Goal: Transaction & Acquisition: Book appointment/travel/reservation

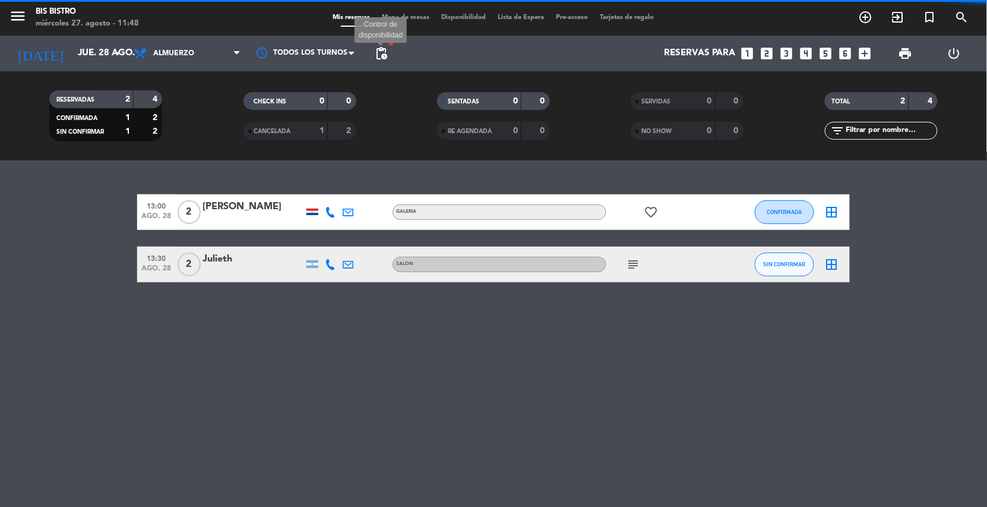
click at [385, 57] on span "pending_actions" at bounding box center [381, 53] width 14 height 14
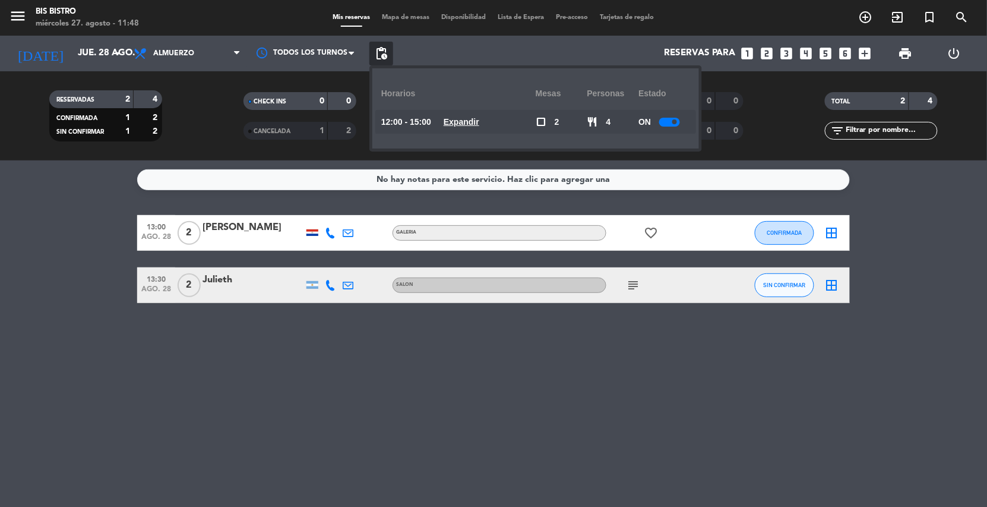
click at [665, 119] on div at bounding box center [669, 122] width 21 height 9
click at [671, 121] on span at bounding box center [668, 121] width 5 height 5
click at [702, 421] on div "No hay notas para este servicio. Haz clic para agregar una 13:00 ago. 28 2 [PER…" at bounding box center [493, 333] width 987 height 346
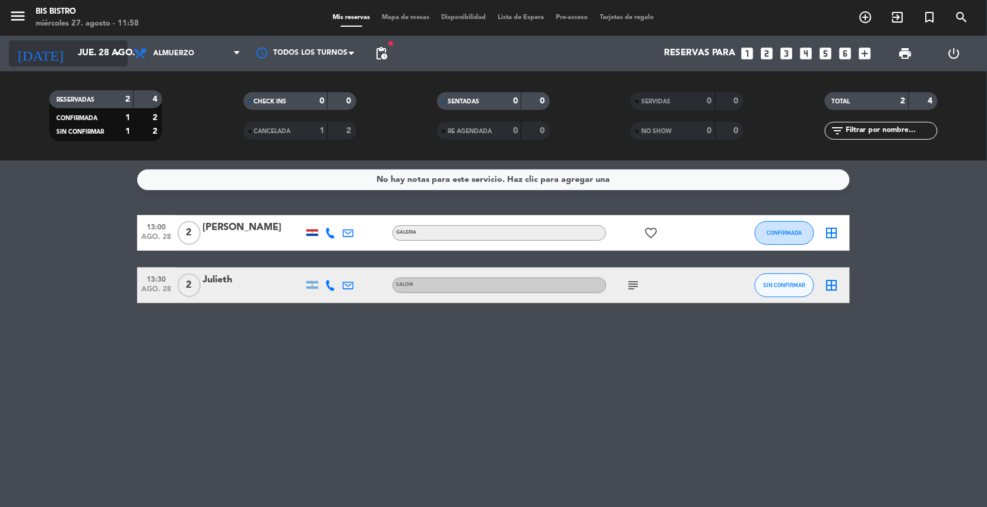
click at [97, 52] on input "jue. 28 ago." at bounding box center [131, 53] width 118 height 23
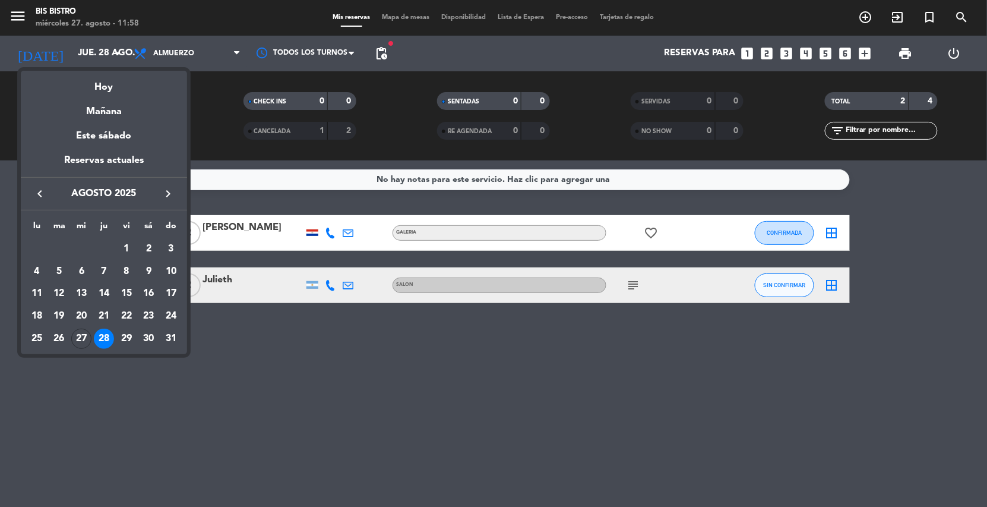
click at [164, 191] on icon "keyboard_arrow_right" at bounding box center [168, 194] width 14 height 14
click at [141, 270] on div "6" at bounding box center [148, 271] width 20 height 20
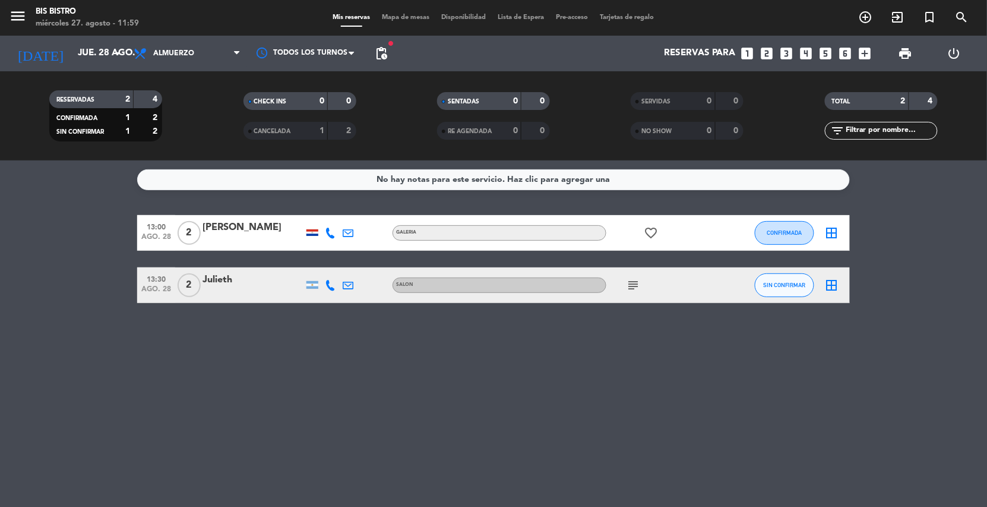
type input "sáb. [DATE]"
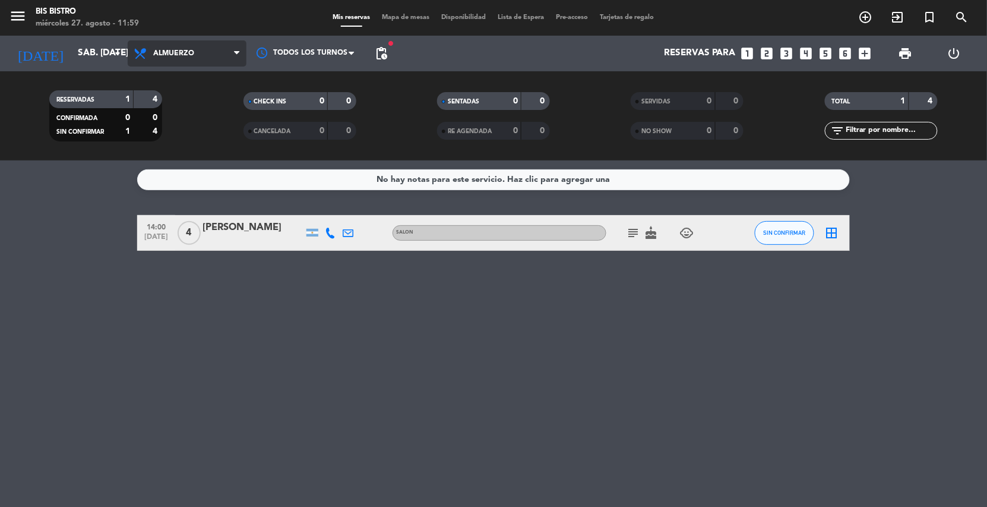
click at [135, 56] on icon at bounding box center [141, 53] width 17 height 14
click at [169, 141] on div "menu Bis Bistro miércoles 27. agosto - 11:59 Mis reservas Mapa de mesas Disponi…" at bounding box center [493, 80] width 987 height 160
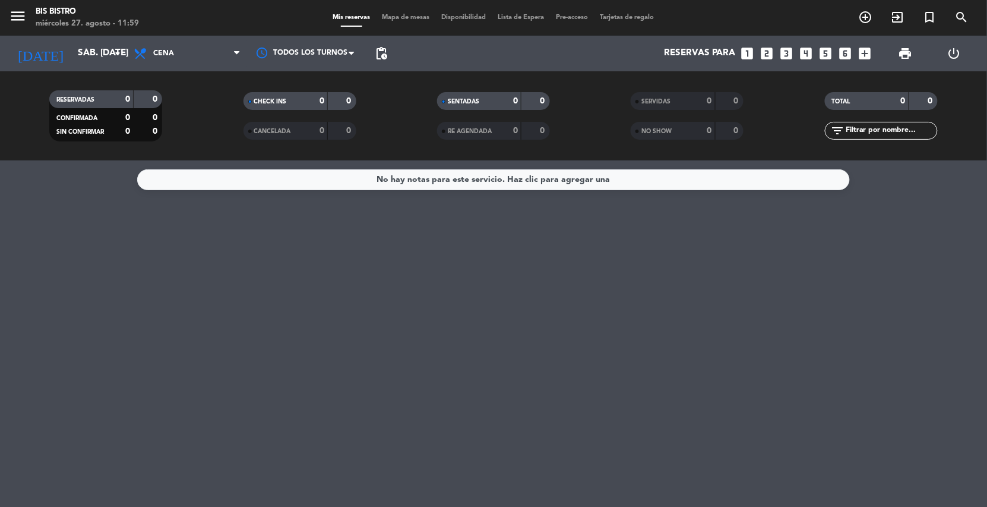
click at [847, 48] on icon "looks_6" at bounding box center [845, 53] width 15 height 15
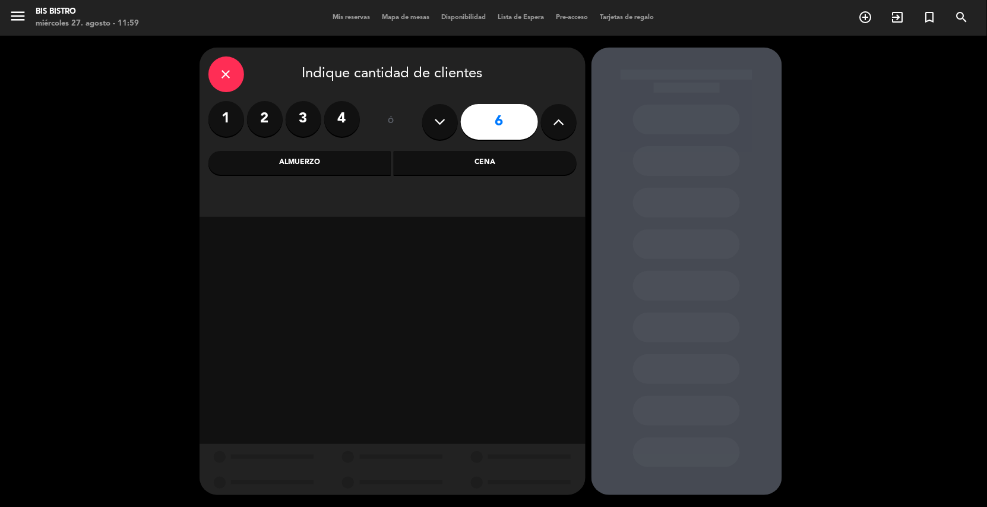
click at [406, 168] on div "Cena" at bounding box center [485, 163] width 183 height 24
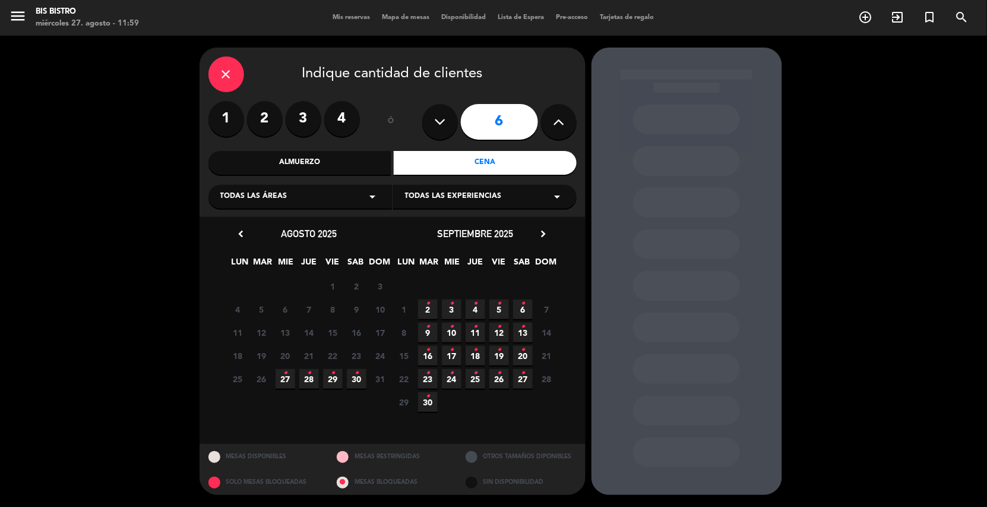
click at [528, 307] on span "6 •" at bounding box center [523, 309] width 20 height 20
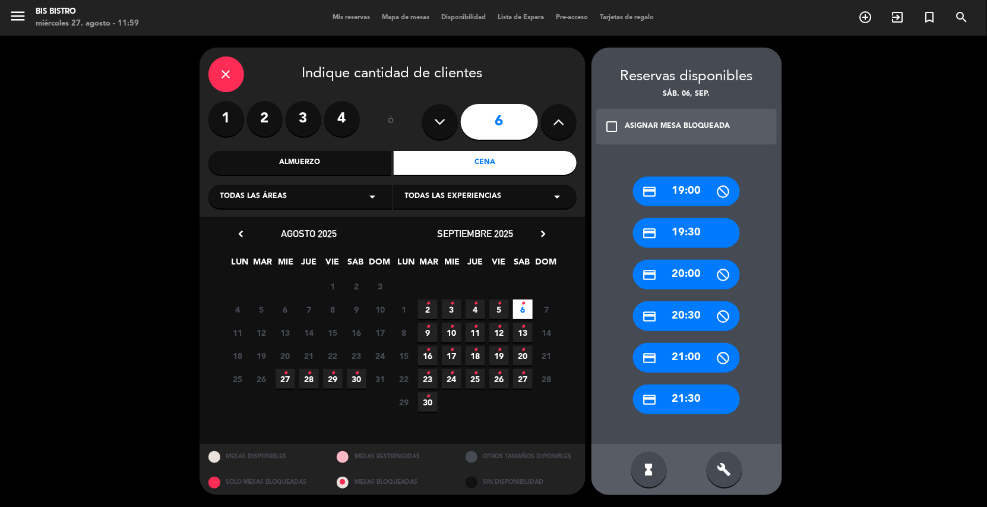
click at [665, 400] on div "credit_card 21:30" at bounding box center [686, 399] width 107 height 30
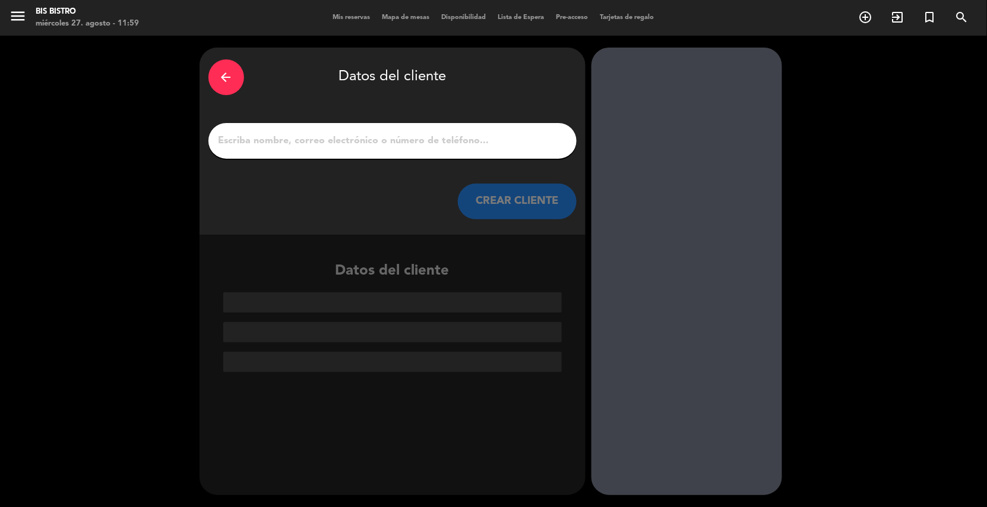
click at [314, 154] on div at bounding box center [392, 141] width 368 height 36
click at [325, 148] on input "1" at bounding box center [392, 140] width 350 height 17
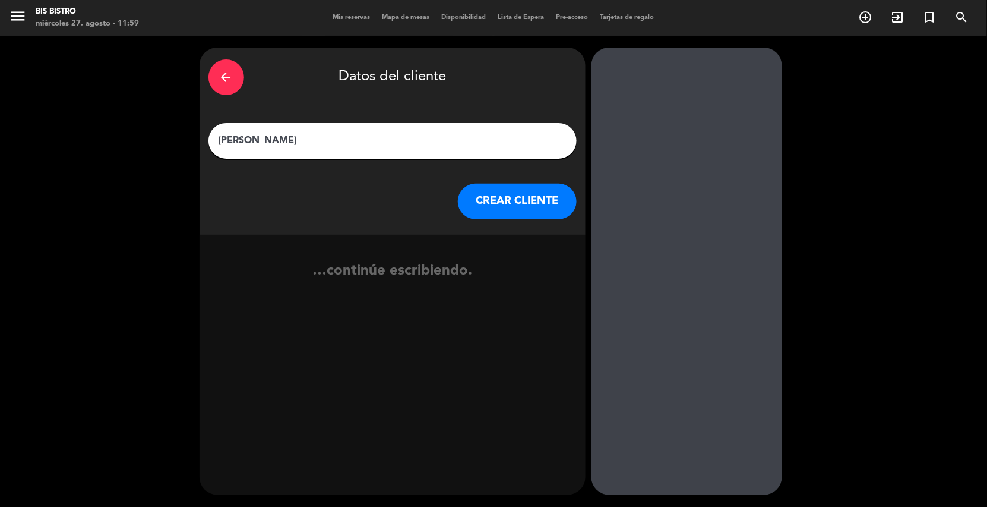
type input "[PERSON_NAME]"
click at [488, 200] on button "CREAR CLIENTE" at bounding box center [517, 202] width 119 height 36
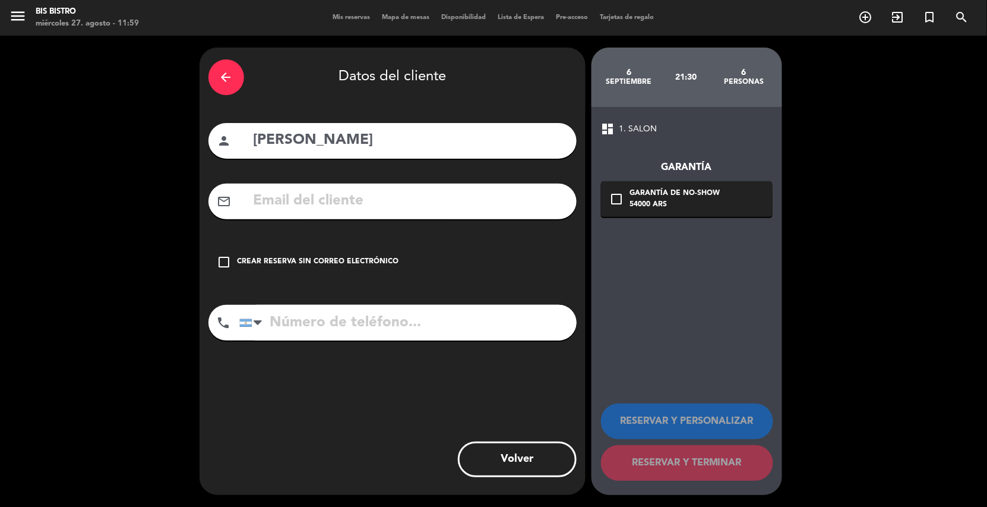
click at [329, 204] on input "text" at bounding box center [409, 201] width 315 height 24
type input "FLORENCIAGENTILE.E@"
click at [321, 320] on input "tel" at bounding box center [407, 323] width 337 height 36
type input "1140660287"
click at [412, 195] on input "FLORENCIAGENTILE.E@" at bounding box center [409, 201] width 315 height 24
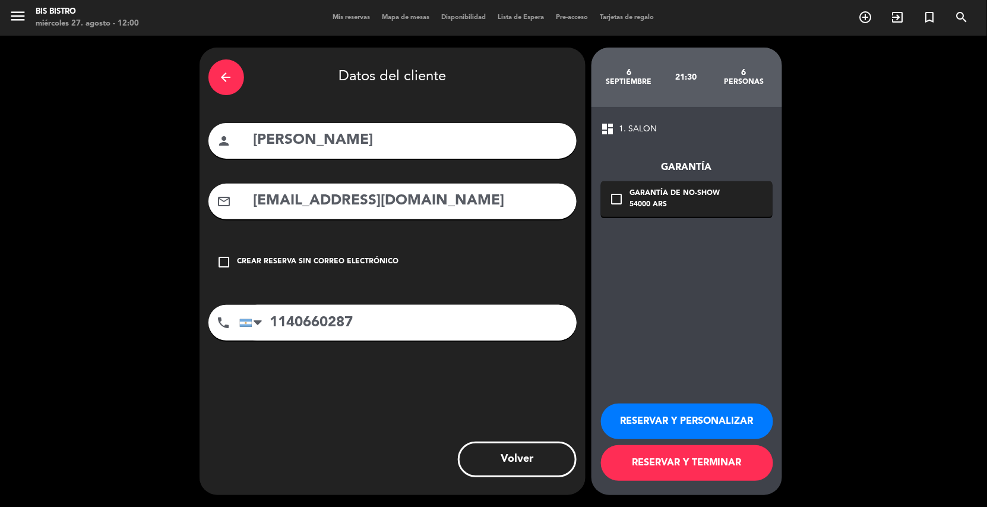
type input "[EMAIL_ADDRESS][DOMAIN_NAME]"
click at [622, 192] on icon "check_box_outline_blank" at bounding box center [617, 199] width 14 height 14
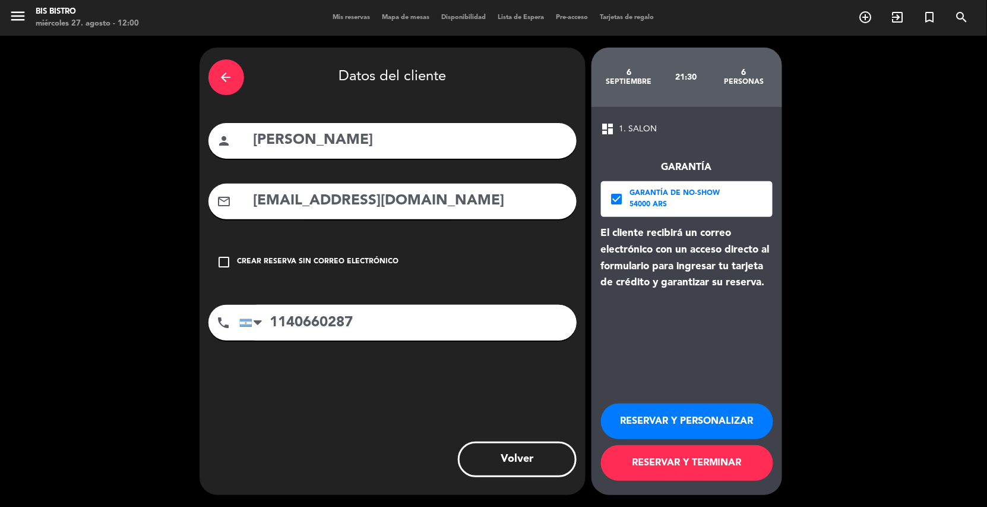
click at [685, 413] on button "RESERVAR Y PERSONALIZAR" at bounding box center [687, 421] width 172 height 36
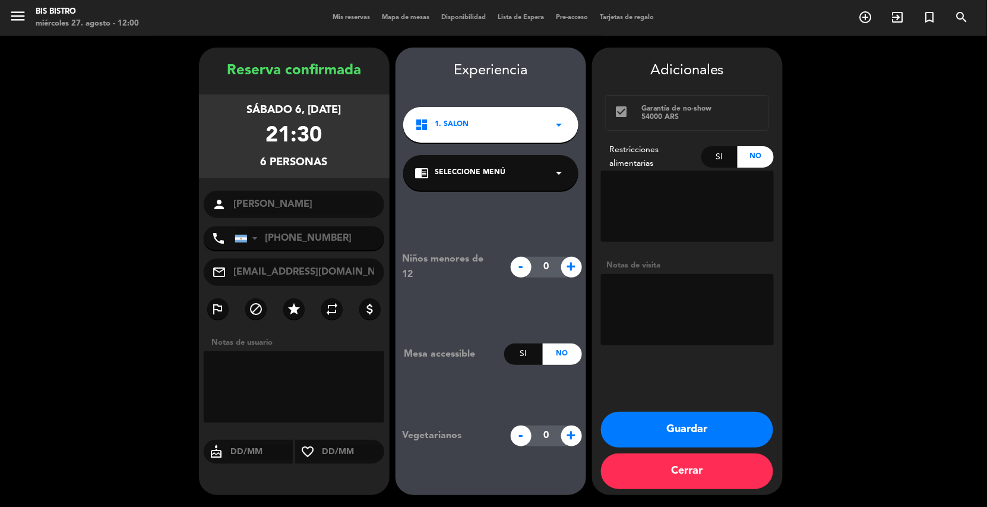
click at [709, 312] on textarea at bounding box center [687, 309] width 173 height 71
type textarea "cumple"
click at [700, 433] on button "Guardar" at bounding box center [687, 430] width 172 height 36
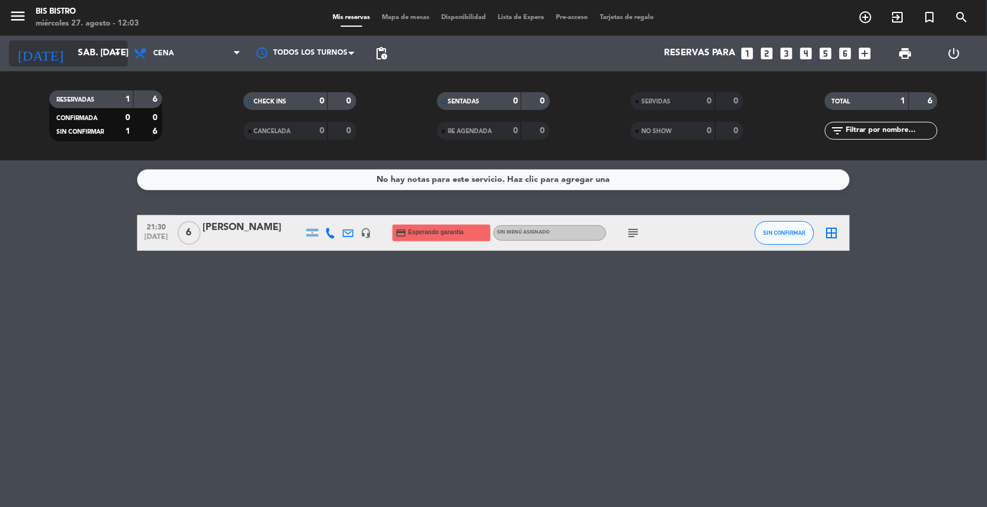
click at [91, 48] on input "sáb. [DATE]" at bounding box center [131, 53] width 118 height 23
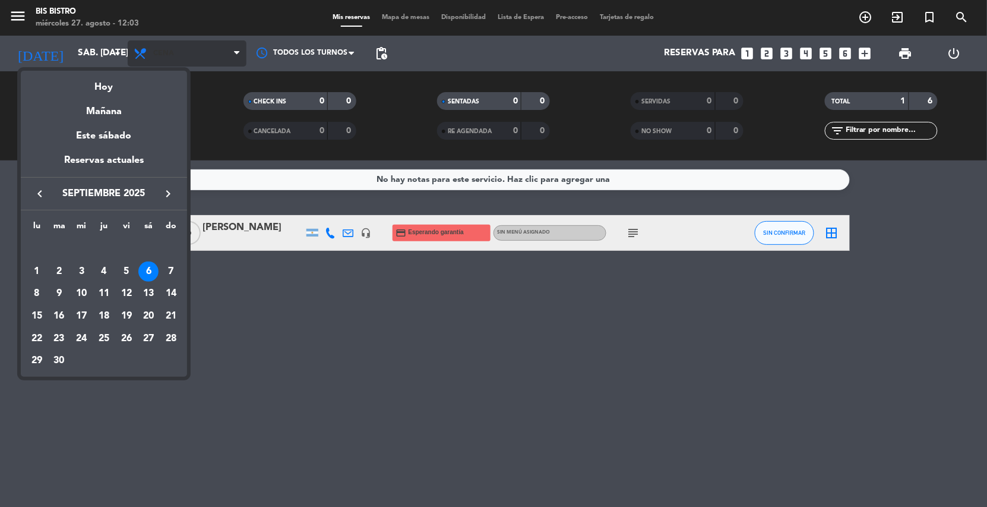
drag, startPoint x: 99, startPoint y: 84, endPoint x: 138, endPoint y: 54, distance: 49.2
click at [99, 83] on div "Hoy" at bounding box center [104, 83] width 166 height 24
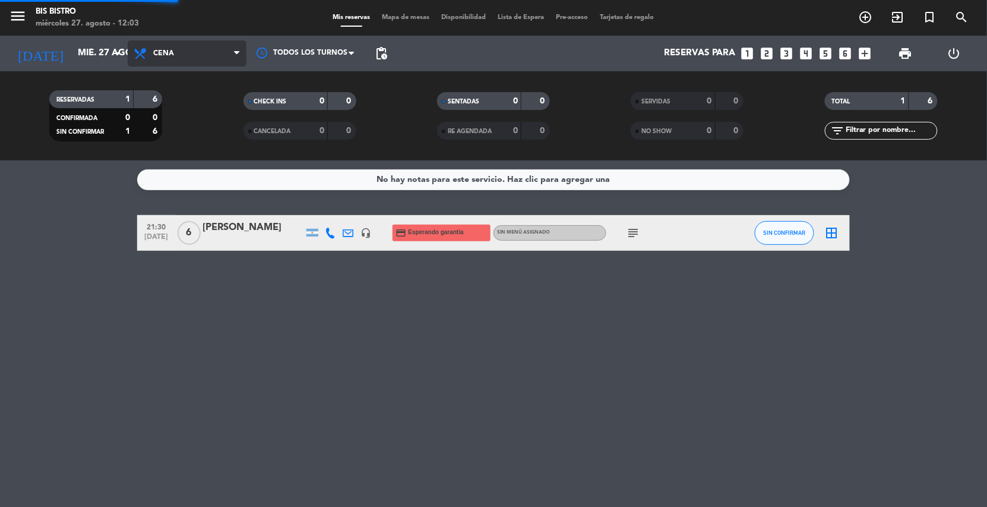
click at [140, 54] on icon at bounding box center [141, 53] width 17 height 14
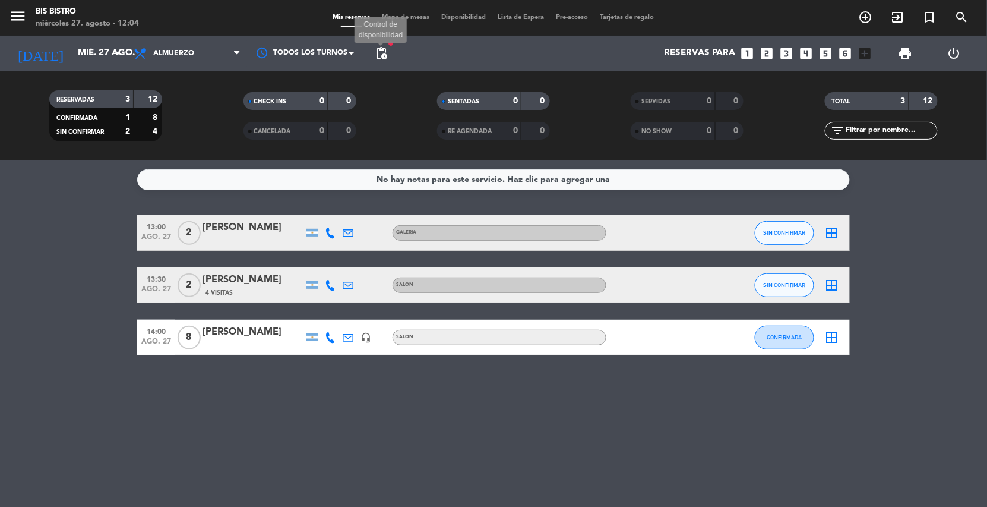
click at [384, 50] on span "pending_actions" at bounding box center [381, 53] width 14 height 14
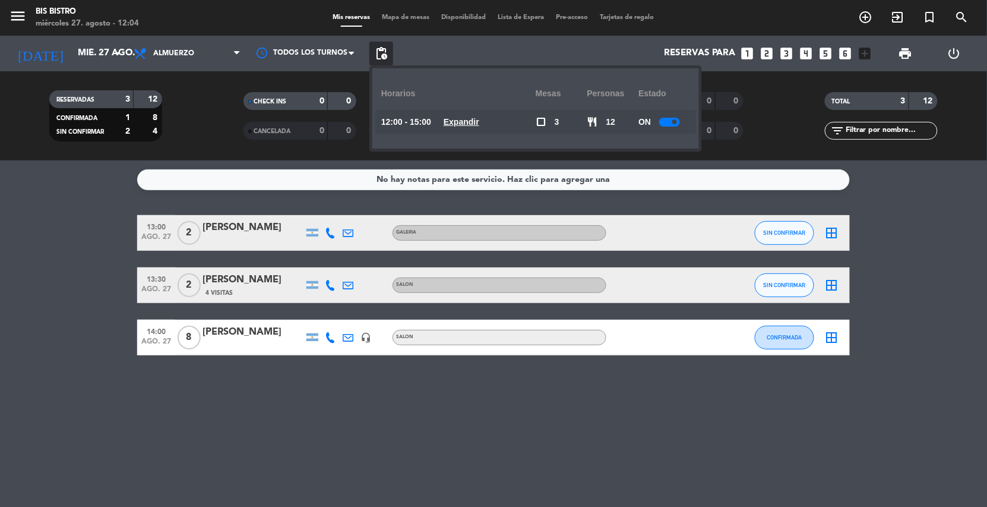
drag, startPoint x: 660, startPoint y: 119, endPoint x: 671, endPoint y: 122, distance: 11.0
click at [661, 119] on div at bounding box center [669, 122] width 21 height 9
click at [385, 54] on span "pending_actions" at bounding box center [381, 53] width 14 height 14
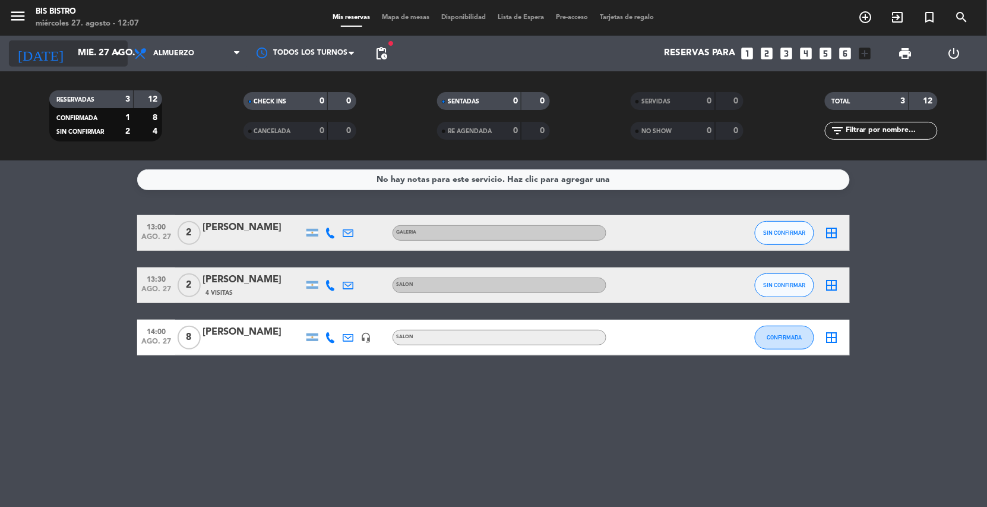
click at [72, 49] on input "mié. 27 ago." at bounding box center [131, 53] width 118 height 23
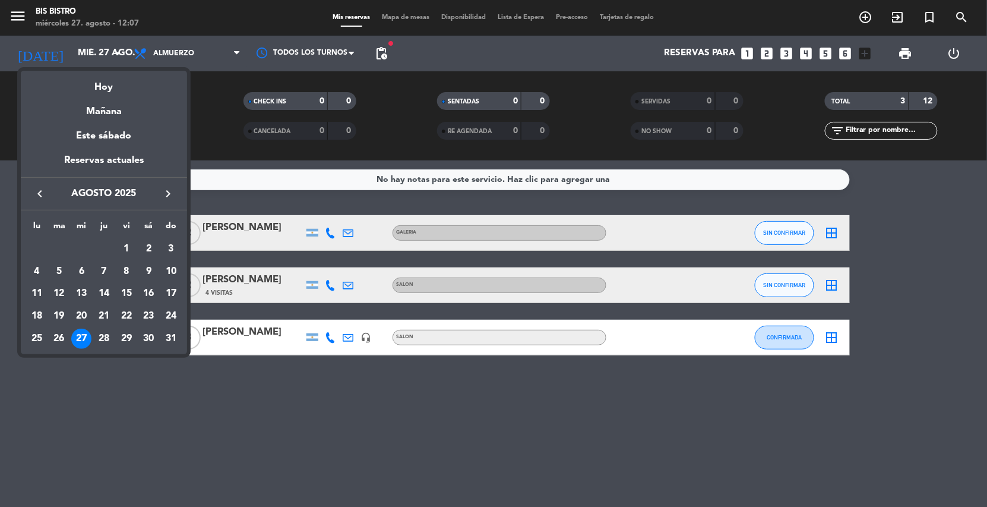
click at [166, 192] on icon "keyboard_arrow_right" at bounding box center [168, 194] width 14 height 14
click at [128, 267] on div "5" at bounding box center [126, 271] width 20 height 20
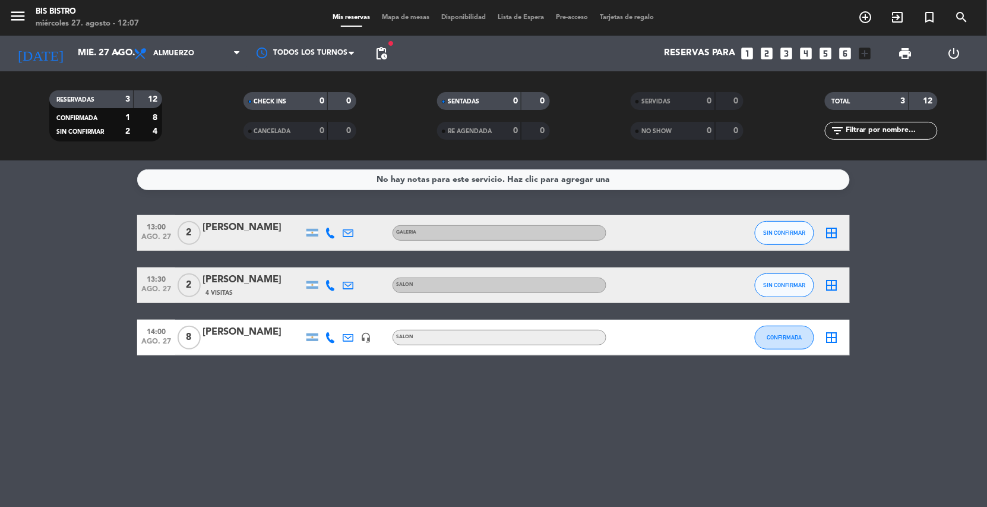
type input "vie. [DATE]"
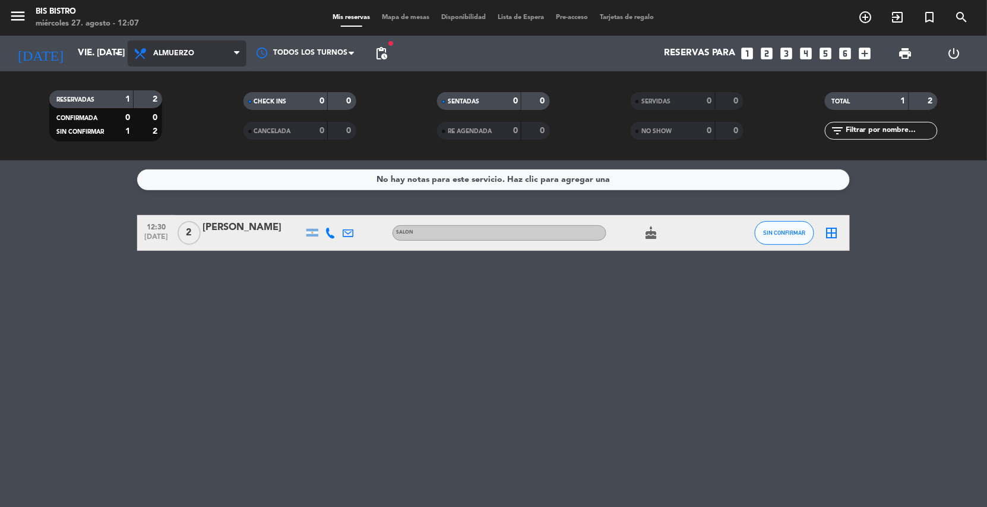
click at [170, 46] on span "Almuerzo" at bounding box center [187, 53] width 119 height 26
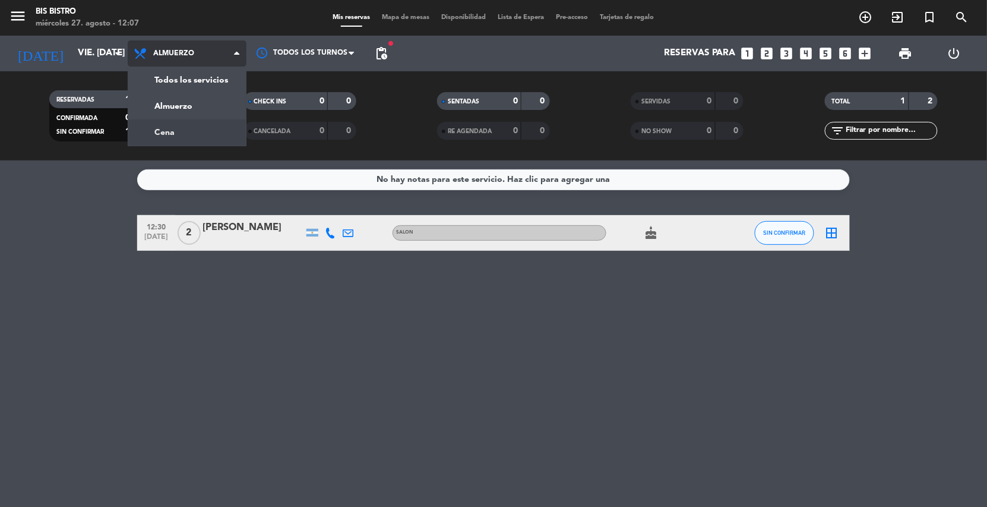
click at [195, 131] on div "menu Bis Bistro miércoles 27. agosto - 12:07 Mis reservas Mapa de mesas Disponi…" at bounding box center [493, 80] width 987 height 160
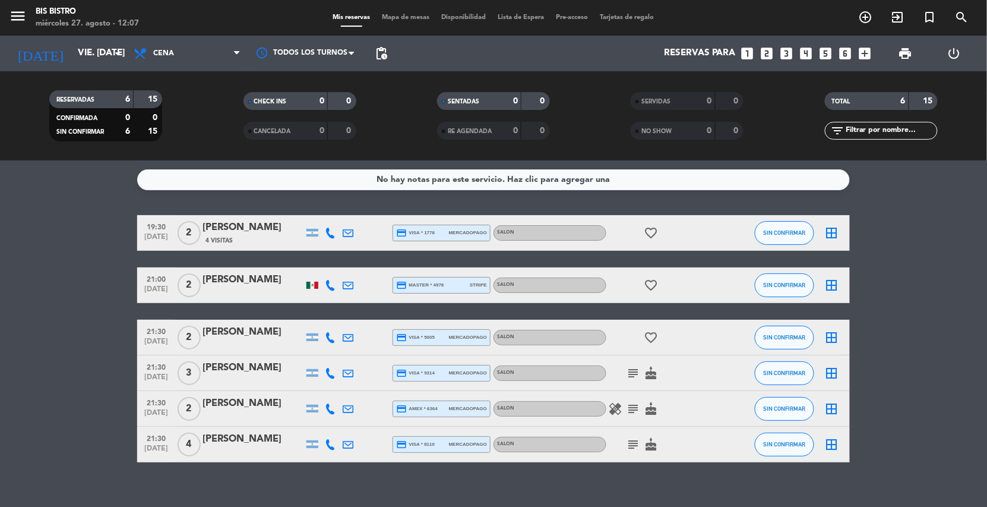
click at [258, 336] on div "[PERSON_NAME]" at bounding box center [253, 331] width 101 height 15
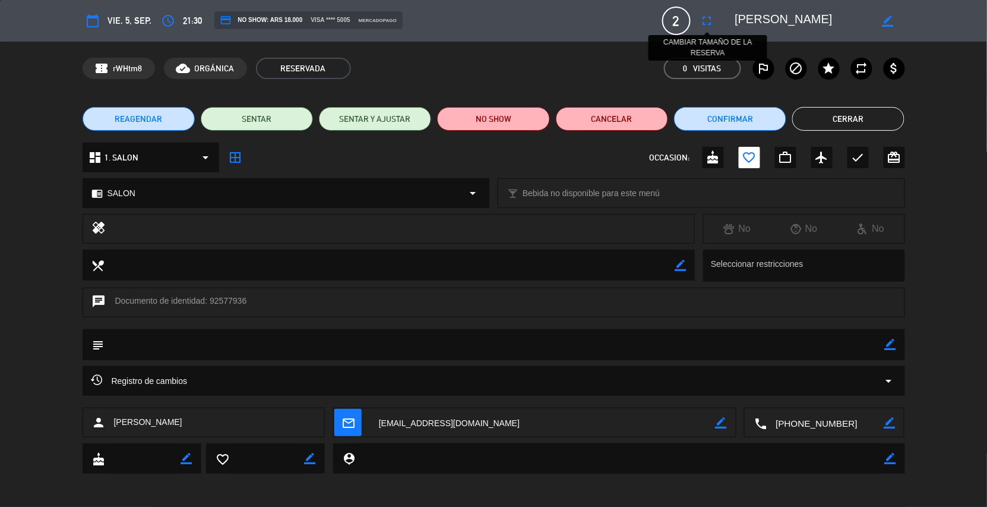
click at [702, 14] on icon "fullscreen" at bounding box center [707, 21] width 14 height 14
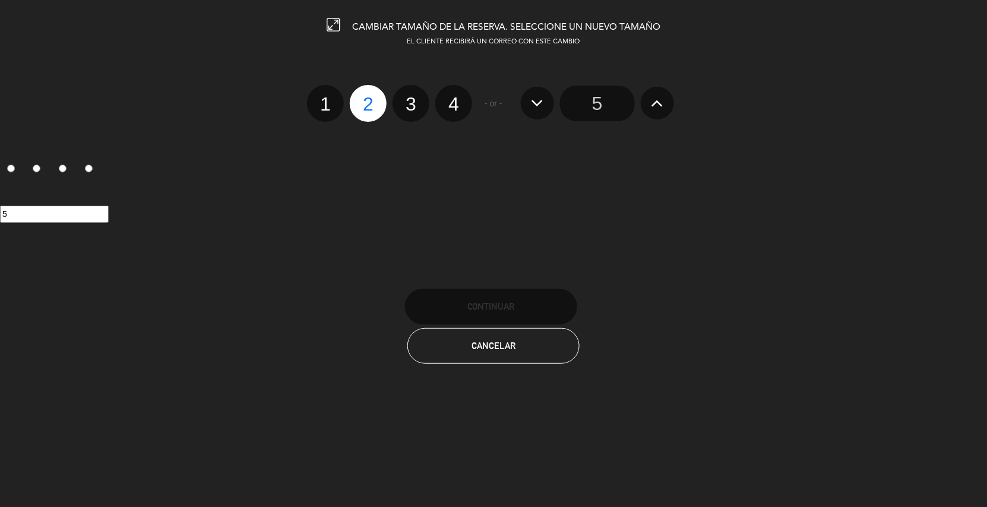
click at [462, 105] on label "4" at bounding box center [453, 103] width 37 height 37
click at [456, 97] on input "4" at bounding box center [452, 94] width 8 height 8
radio input "true"
radio input "false"
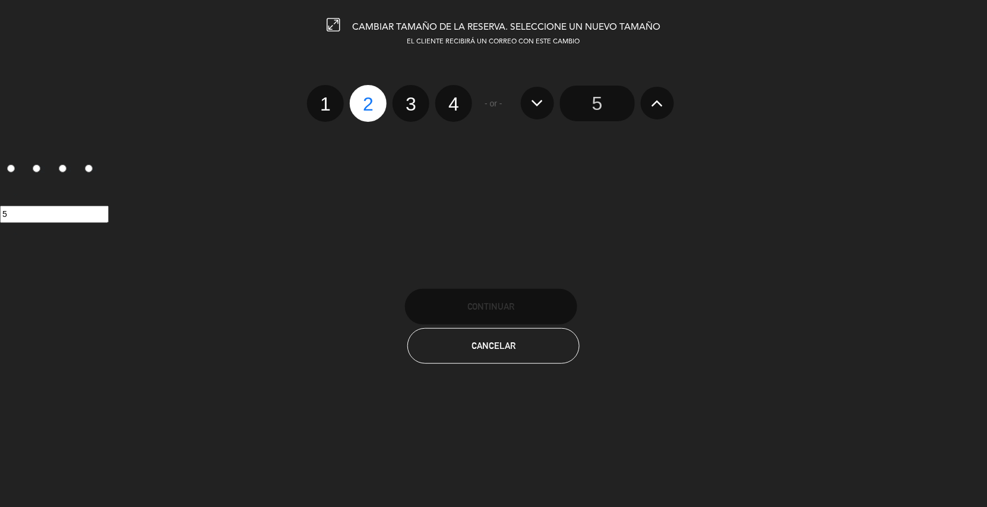
radio input "false"
radio input "true"
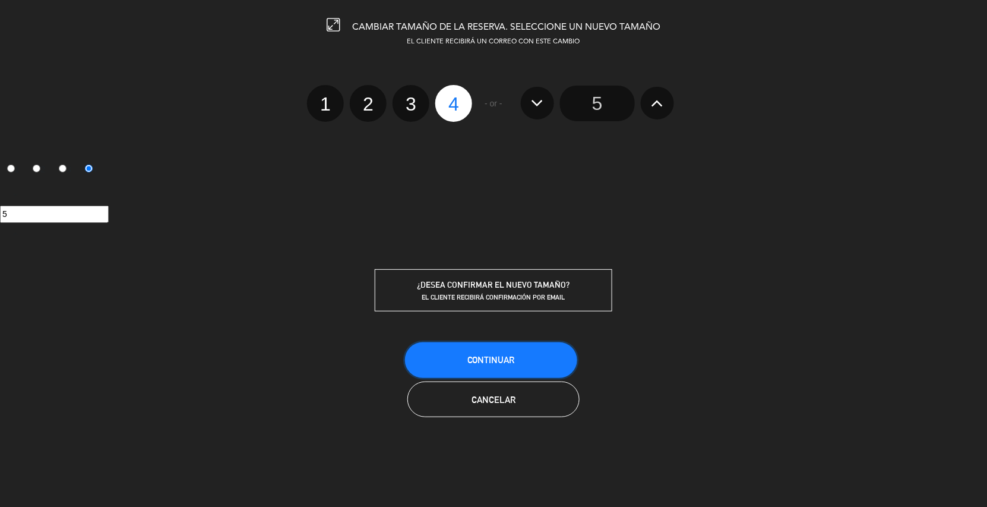
click at [523, 363] on button "Continuar" at bounding box center [491, 360] width 172 height 36
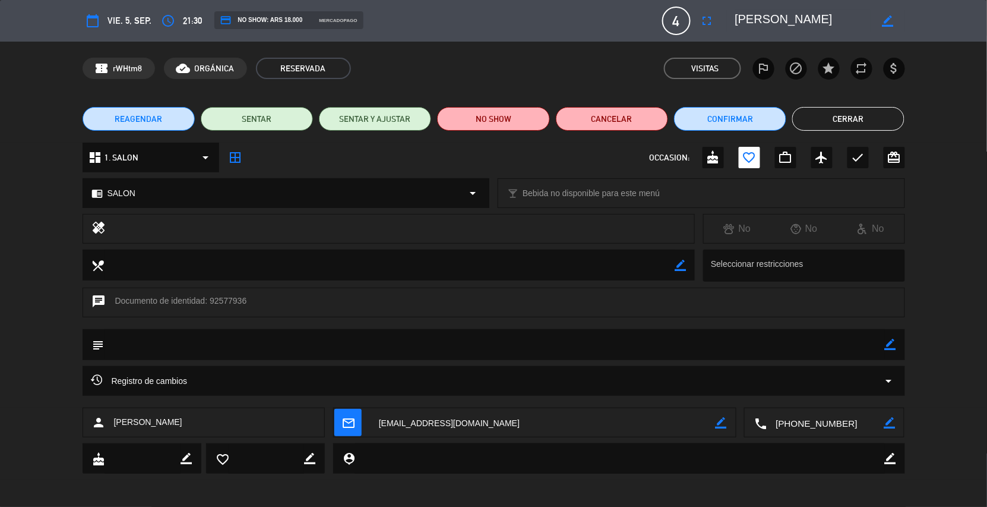
click at [858, 121] on button "Cerrar" at bounding box center [848, 119] width 112 height 24
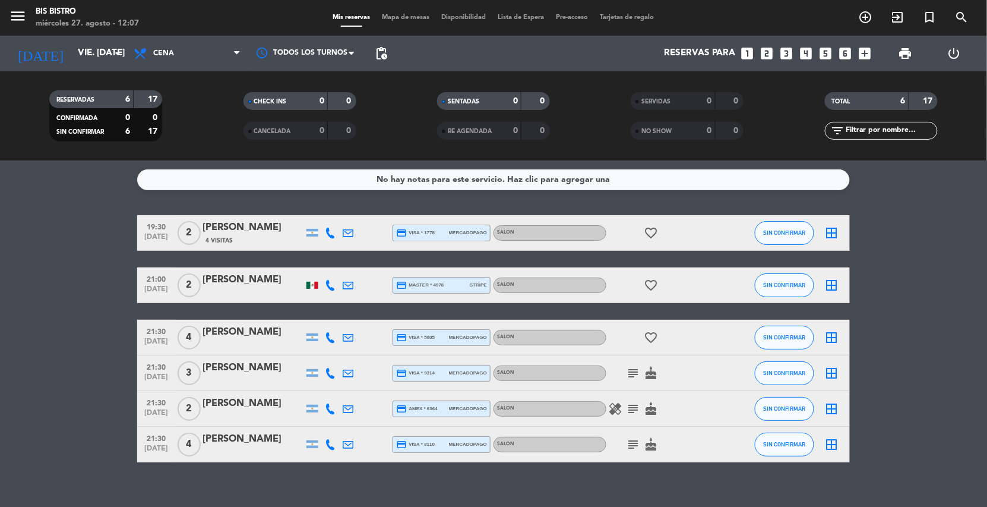
click at [72, 387] on bookings-row "19:30 [DATE] 2 [PERSON_NAME] 4 Visitas credit_card visa * 1778 mercadopago SALO…" at bounding box center [493, 338] width 987 height 247
click at [267, 338] on div "[PERSON_NAME]" at bounding box center [253, 331] width 101 height 15
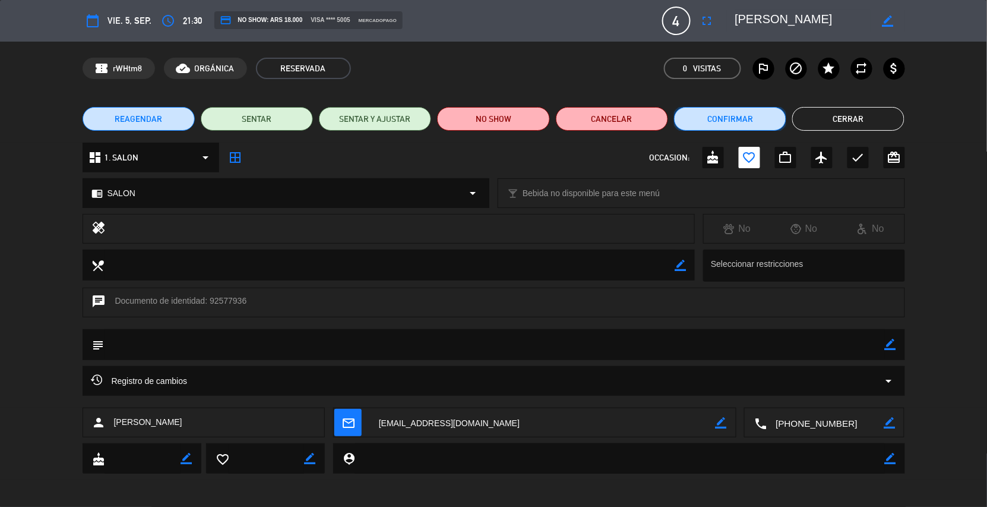
click at [735, 115] on button "Confirmar" at bounding box center [730, 119] width 112 height 24
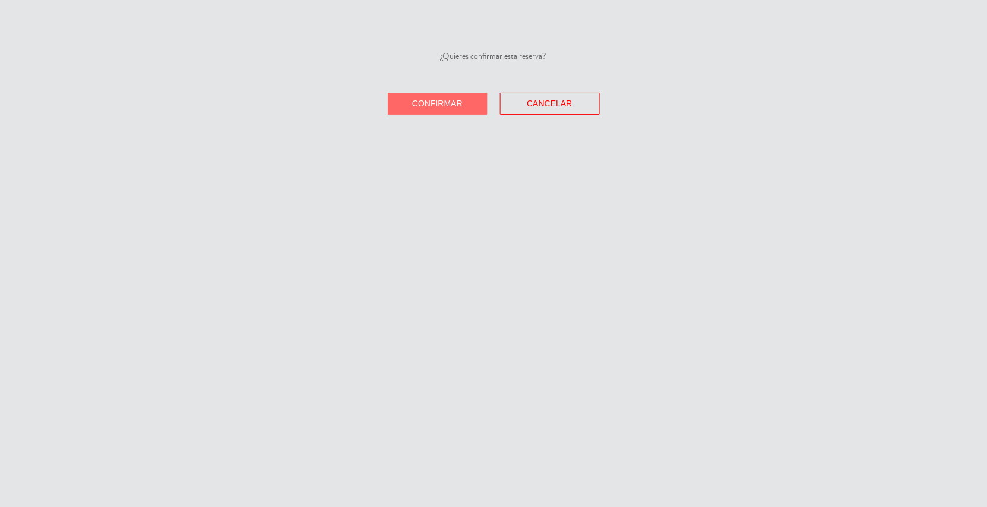
click at [477, 110] on button "Confirmar" at bounding box center [438, 104] width 100 height 22
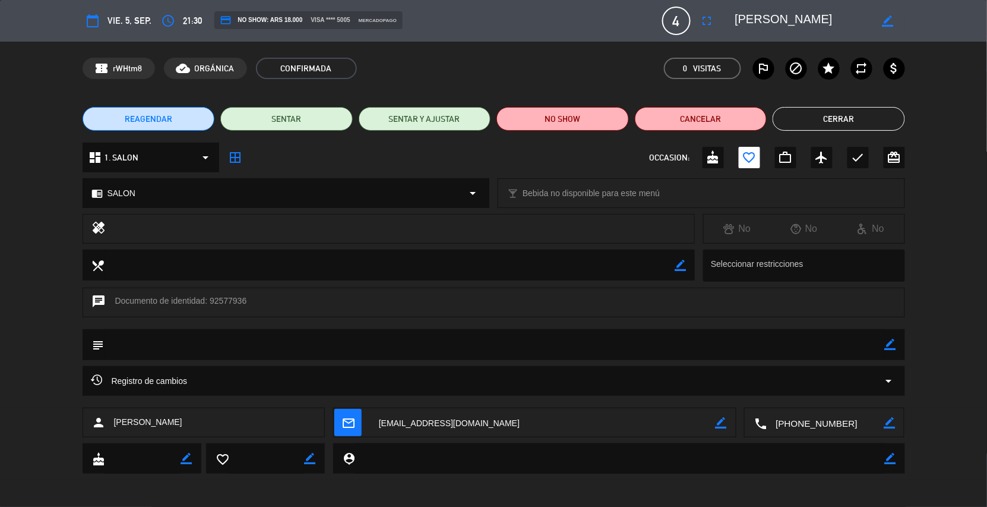
click at [868, 118] on button "Cerrar" at bounding box center [839, 119] width 132 height 24
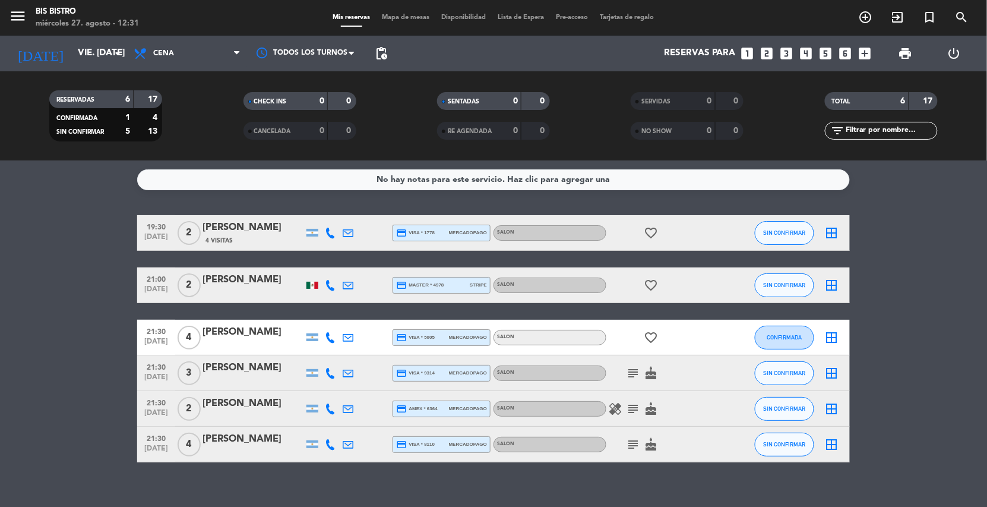
click at [109, 193] on div "No hay notas para este servicio. Haz clic para agregar una 19:30 [DATE] 2 [PERS…" at bounding box center [493, 333] width 987 height 346
click at [93, 317] on bookings-row "19:30 [DATE] 2 [PERSON_NAME] 4 Visitas credit_card visa * 1778 mercadopago SALO…" at bounding box center [493, 338] width 987 height 247
click at [827, 50] on icon "looks_5" at bounding box center [825, 53] width 15 height 15
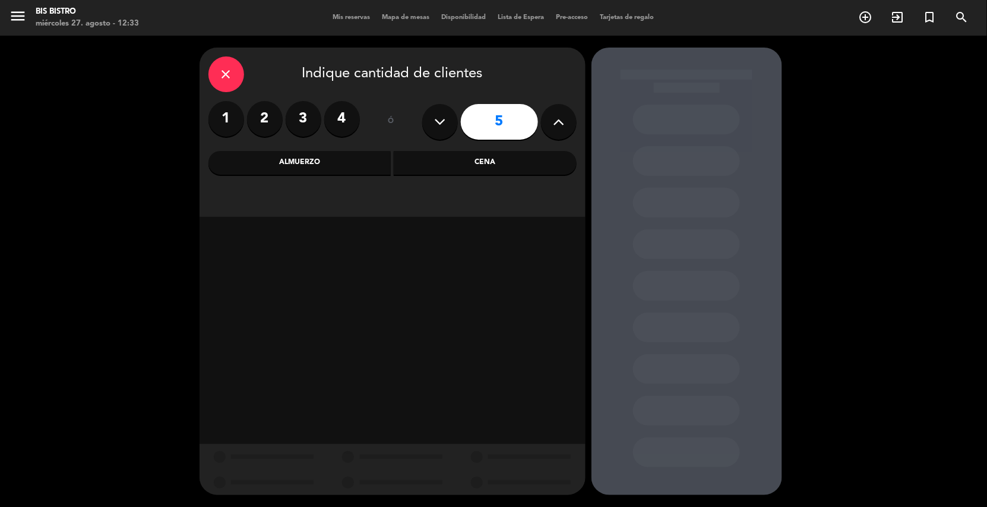
click at [439, 167] on div "Cena" at bounding box center [485, 163] width 183 height 24
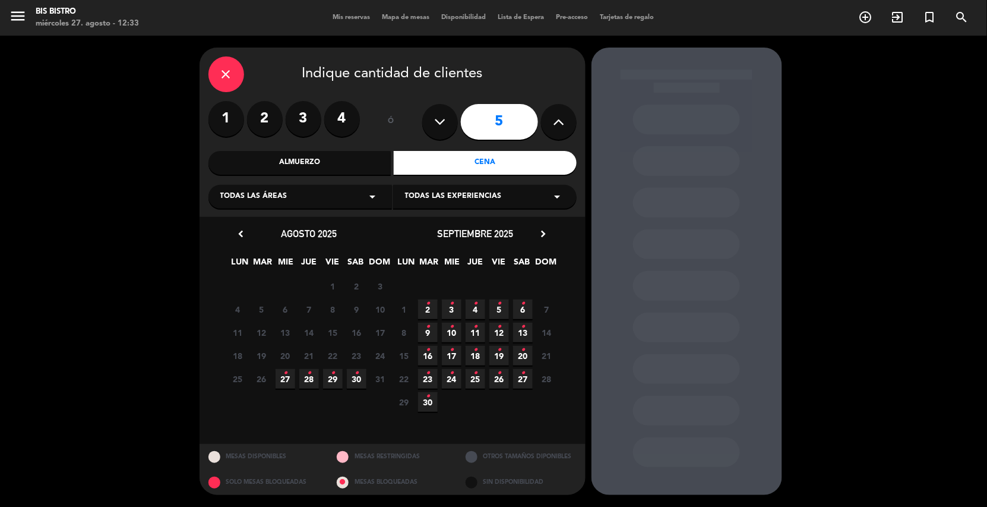
click at [286, 376] on icon "•" at bounding box center [285, 373] width 4 height 19
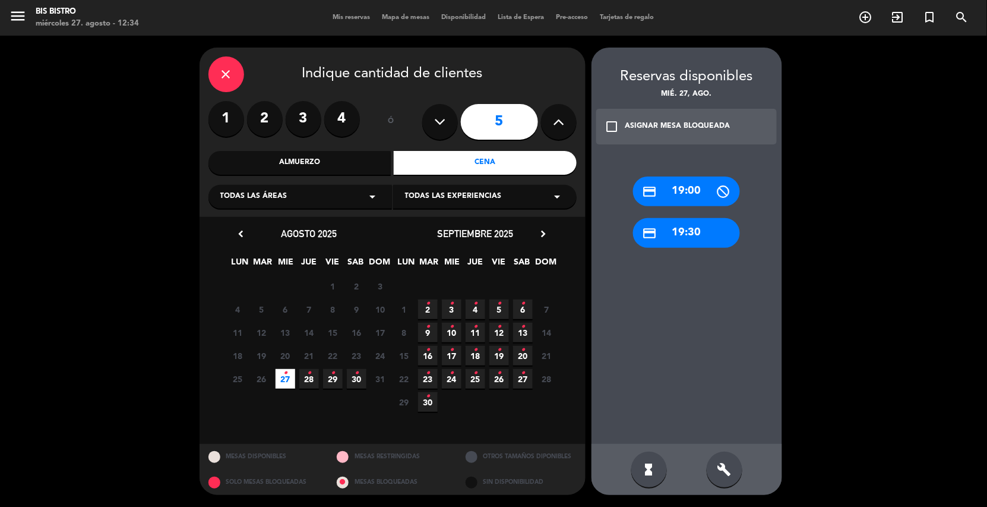
click at [731, 459] on div "build" at bounding box center [725, 469] width 36 height 36
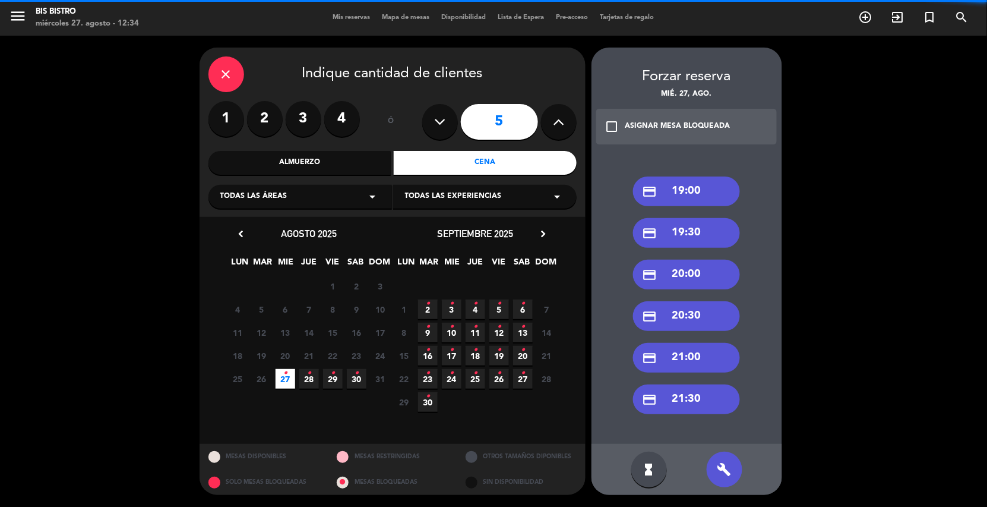
click at [687, 399] on div "credit_card 21:30" at bounding box center [686, 399] width 107 height 30
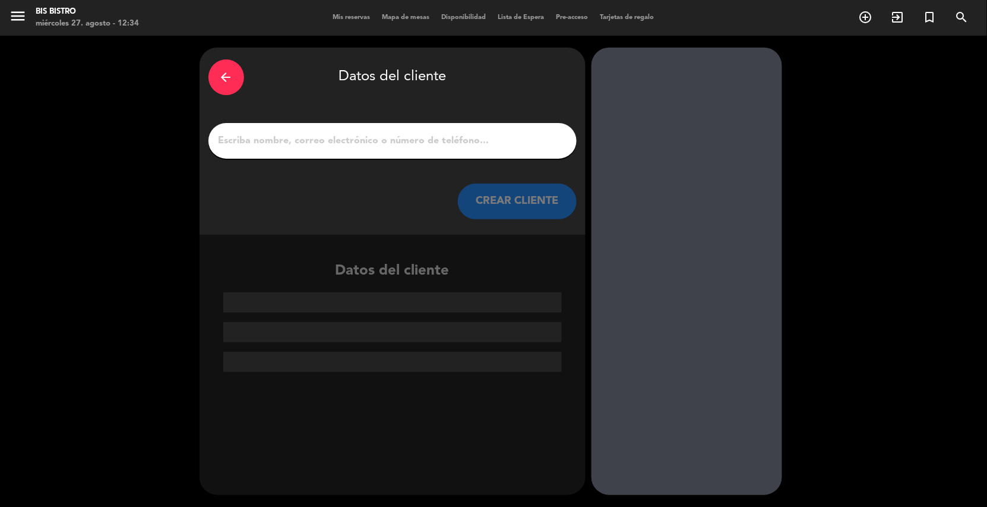
click at [357, 137] on input "1" at bounding box center [392, 140] width 350 height 17
click at [315, 139] on input "1" at bounding box center [392, 140] width 350 height 17
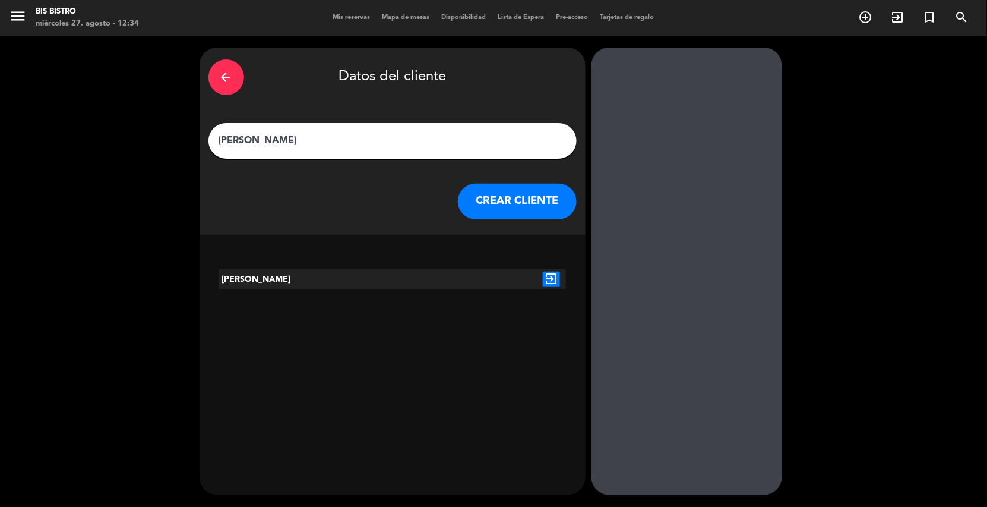
type input "[PERSON_NAME]"
click at [479, 206] on button "CREAR CLIENTE" at bounding box center [517, 202] width 119 height 36
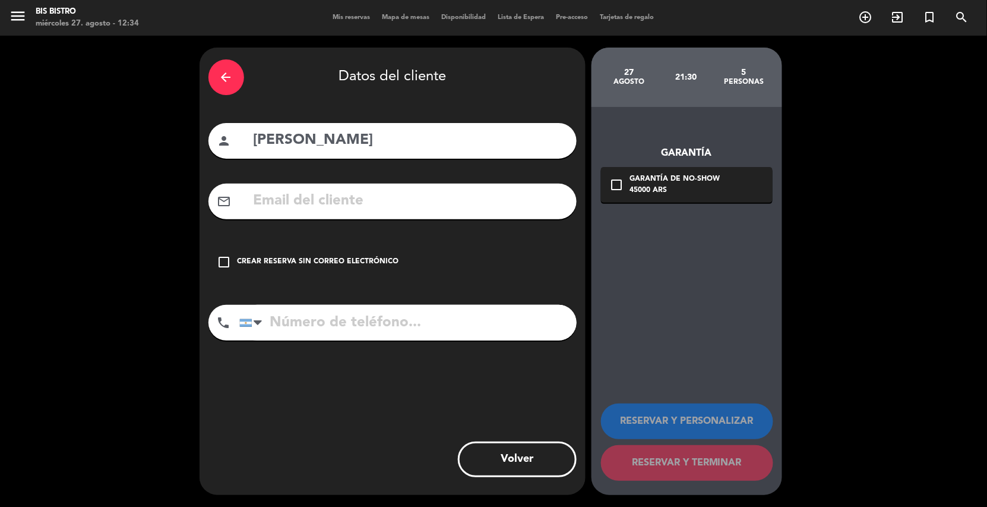
click at [301, 323] on input "tel" at bounding box center [407, 323] width 337 height 36
drag, startPoint x: 224, startPoint y: 258, endPoint x: 251, endPoint y: 271, distance: 29.8
click at [225, 258] on icon "check_box_outline_blank" at bounding box center [224, 262] width 14 height 14
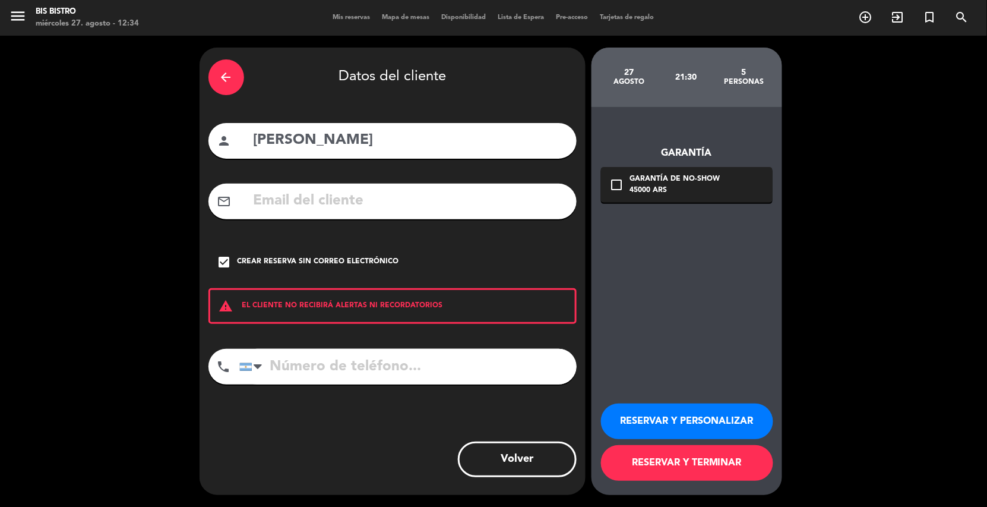
click at [462, 374] on input "tel" at bounding box center [407, 367] width 337 height 36
type input "2616979594"
click at [655, 426] on button "RESERVAR Y PERSONALIZAR" at bounding box center [687, 421] width 172 height 36
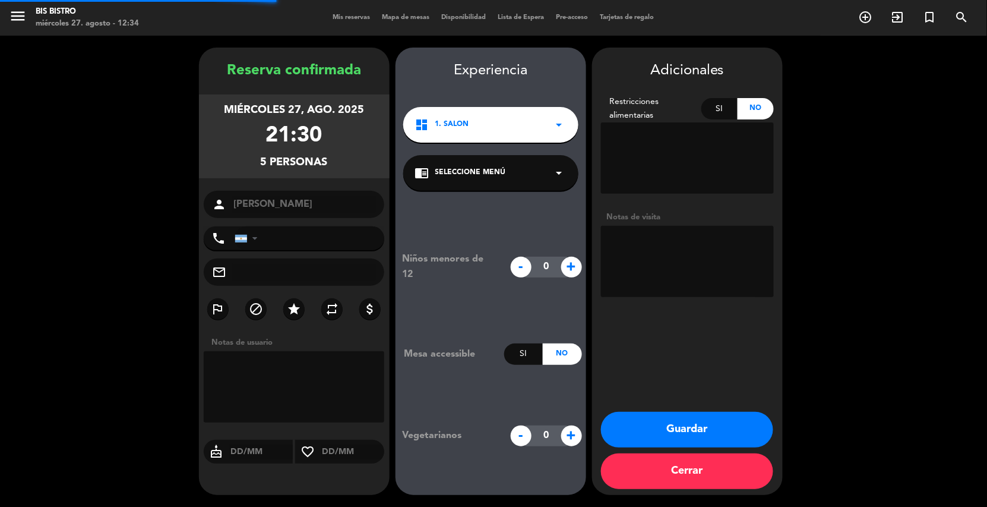
type input "[PHONE_NUMBER]"
click at [679, 273] on textarea at bounding box center [687, 261] width 173 height 71
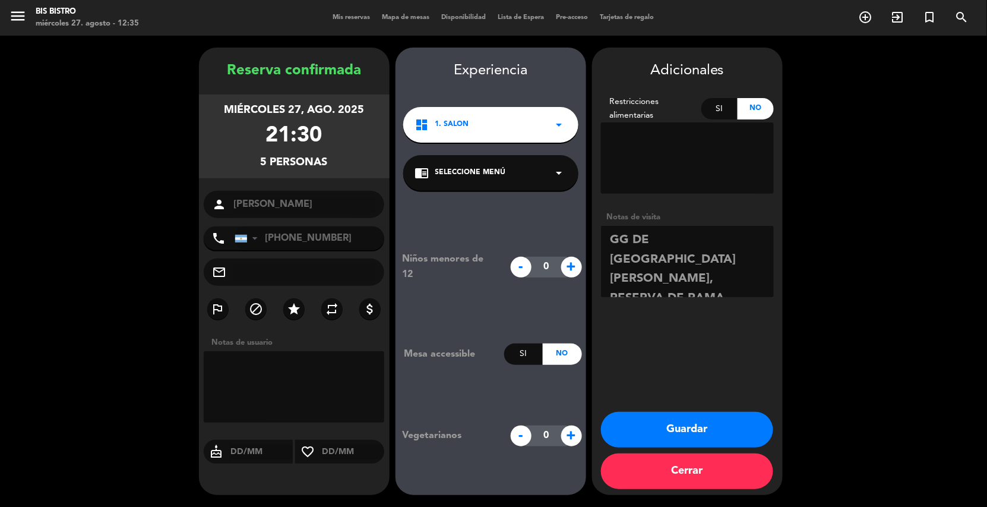
type textarea "GG DE [GEOGRAPHIC_DATA][PERSON_NAME], RESERVA DE RAMA"
click at [671, 422] on button "Guardar" at bounding box center [687, 430] width 172 height 36
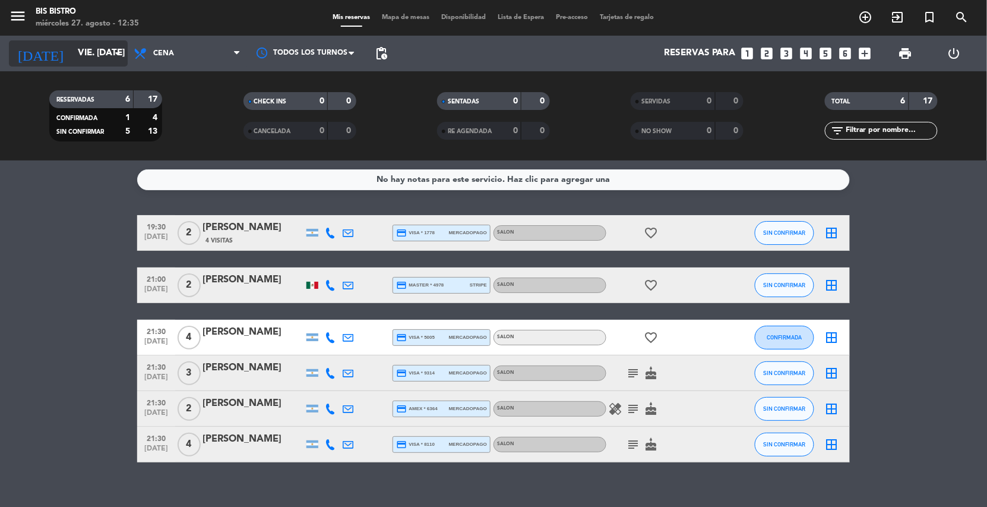
click at [77, 46] on input "vie. [DATE]" at bounding box center [131, 53] width 118 height 23
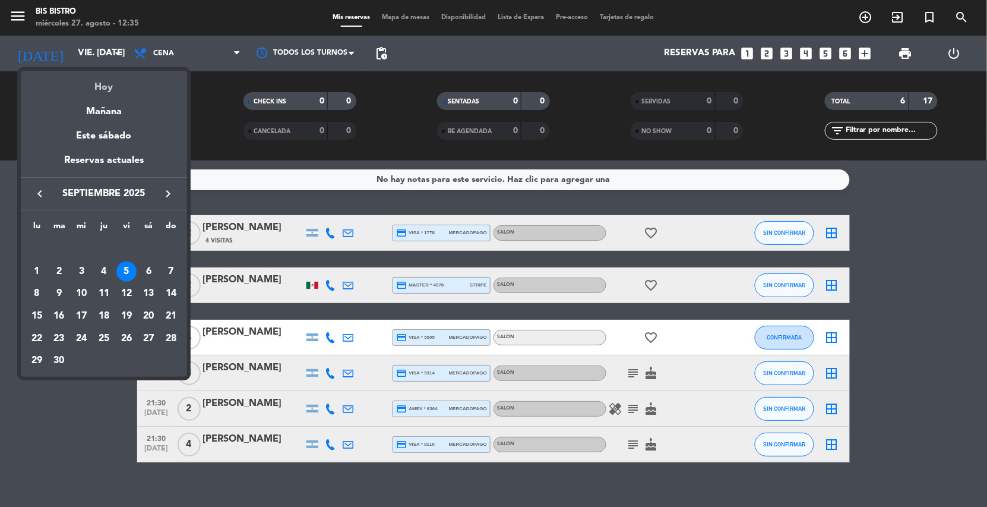
click at [93, 77] on div "Hoy" at bounding box center [104, 83] width 166 height 24
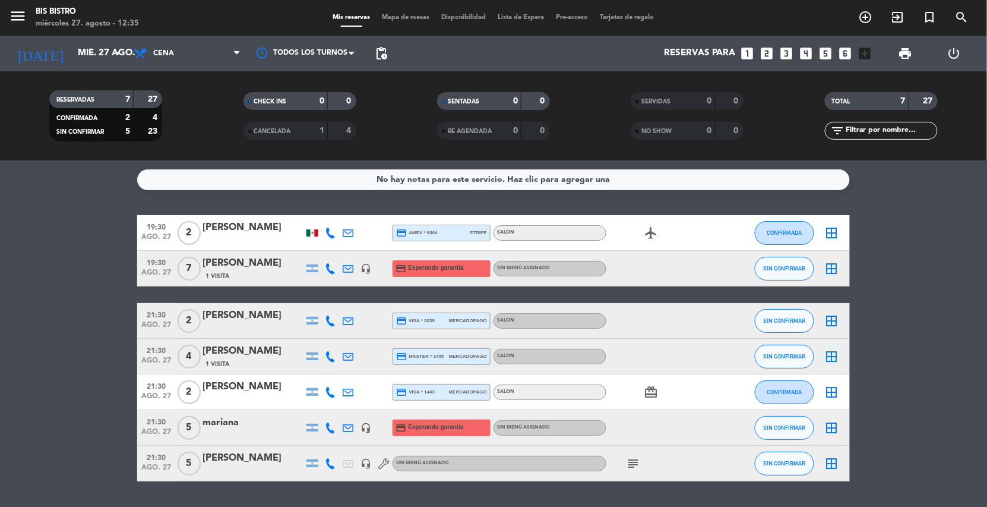
click at [81, 304] on bookings-row "19:30 ago. 27 2 [PERSON_NAME] credit_card amex * 8004 stripe SALON airplanemode…" at bounding box center [493, 348] width 987 height 266
click at [639, 458] on icon "subject" at bounding box center [633, 463] width 14 height 14
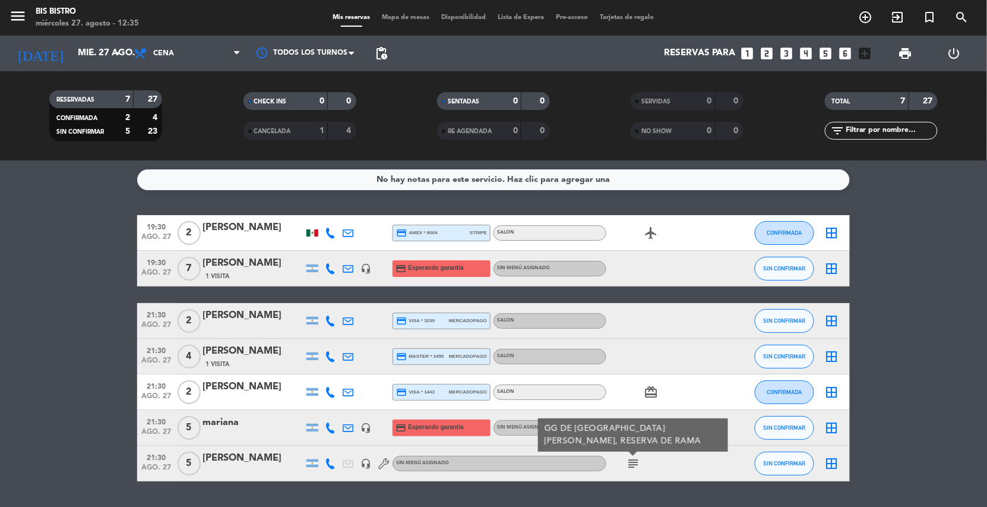
click at [892, 348] on bookings-row "19:30 ago. 27 2 [PERSON_NAME] credit_card amex * 8004 stripe SALON airplanemode…" at bounding box center [493, 348] width 987 height 266
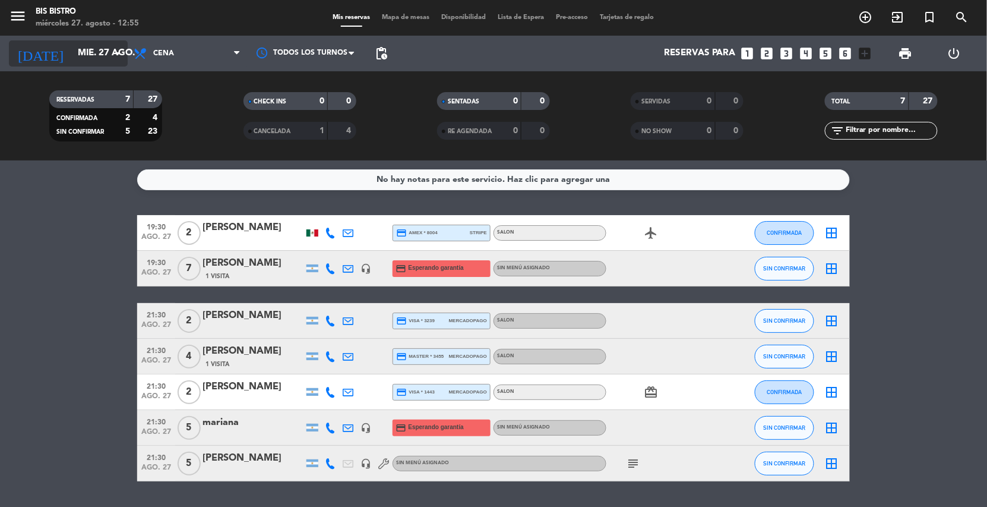
click at [105, 54] on input "mié. 27 ago." at bounding box center [131, 53] width 118 height 23
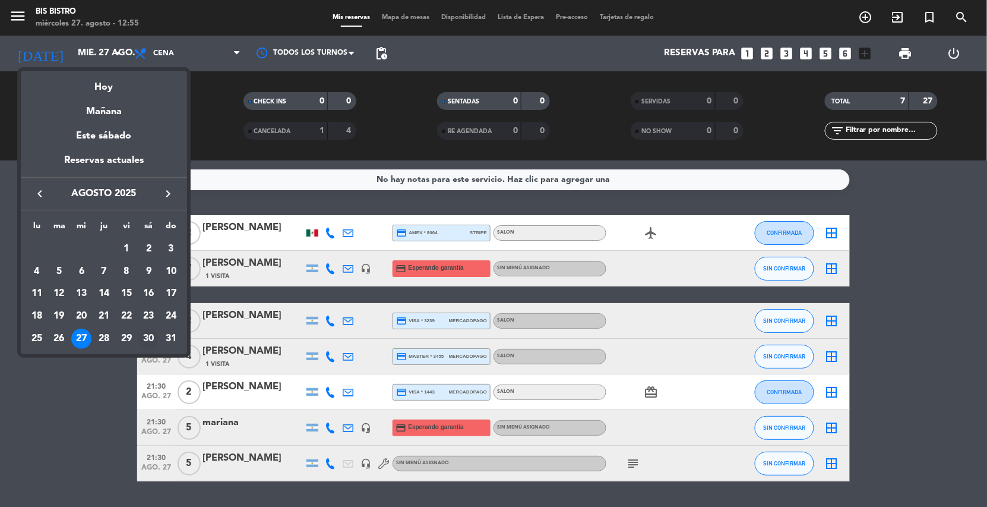
click at [140, 340] on div "30" at bounding box center [148, 338] width 20 height 20
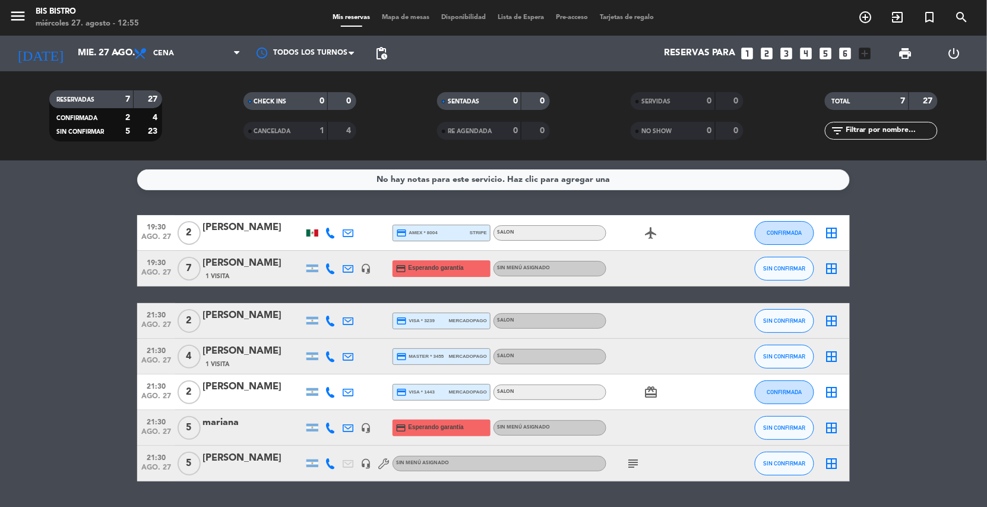
type input "sáb. 30 ago."
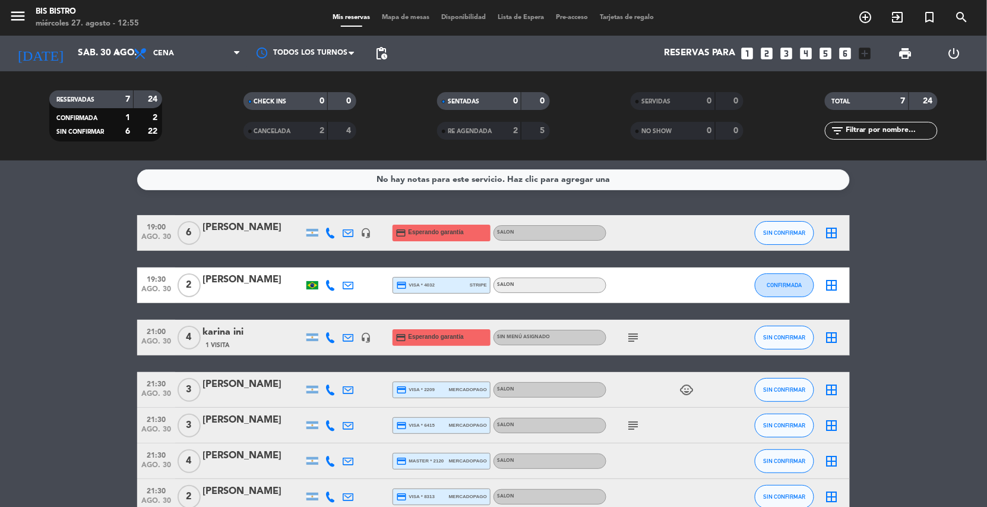
click at [78, 277] on bookings-row "19:00 ago. 30 6 [PERSON_NAME] headset_mic credit_card Esperando garantía SALON …" at bounding box center [493, 364] width 987 height 299
